Goal: Task Accomplishment & Management: Complete application form

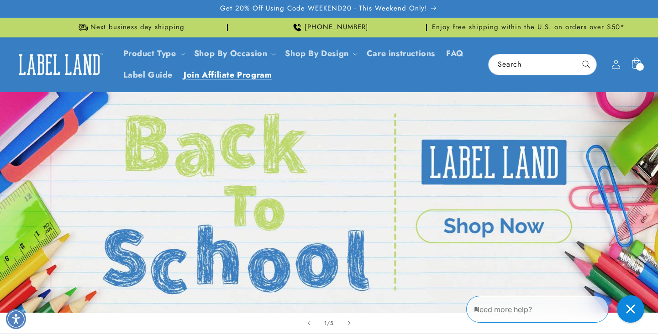
click at [210, 77] on span "Join Affiliate Program" at bounding box center [228, 75] width 88 height 11
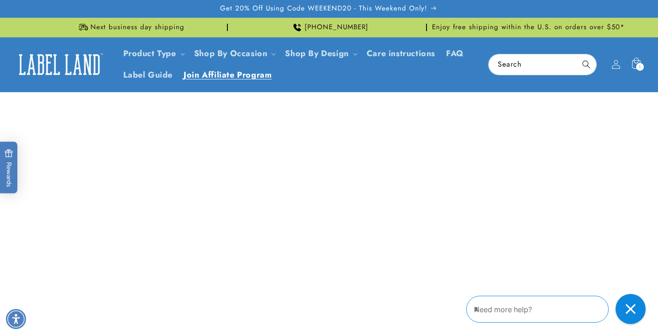
click at [622, 302] on div "Close gorgias live chat" at bounding box center [631, 309] width 20 height 20
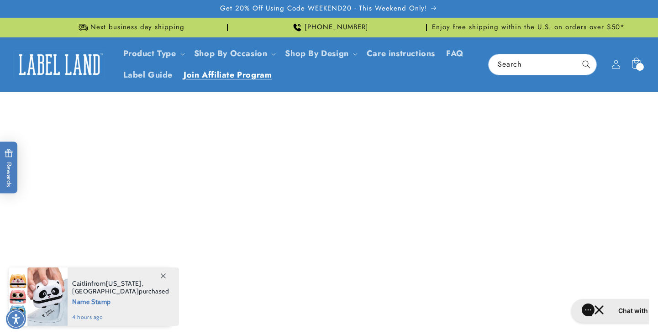
click at [163, 275] on icon at bounding box center [163, 275] width 5 height 5
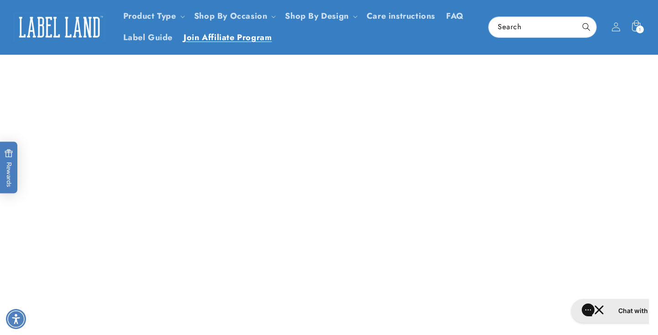
scroll to position [26, 0]
